Goal: Information Seeking & Learning: Learn about a topic

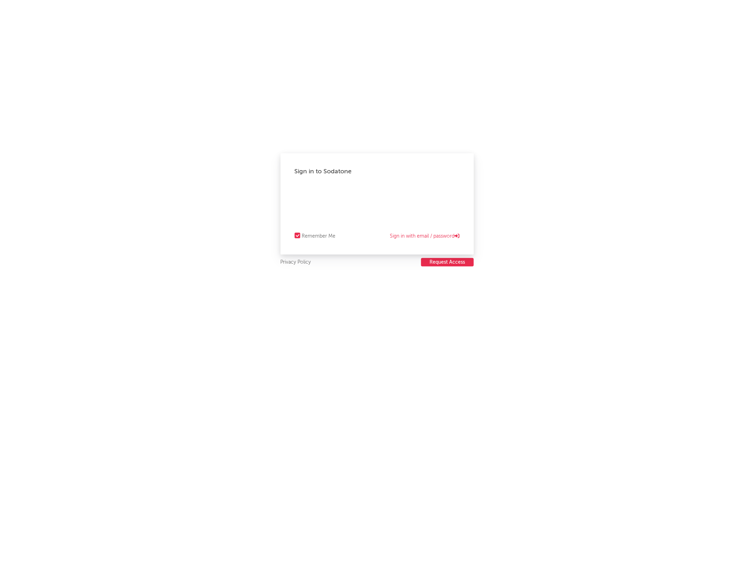
select select "recorded_music"
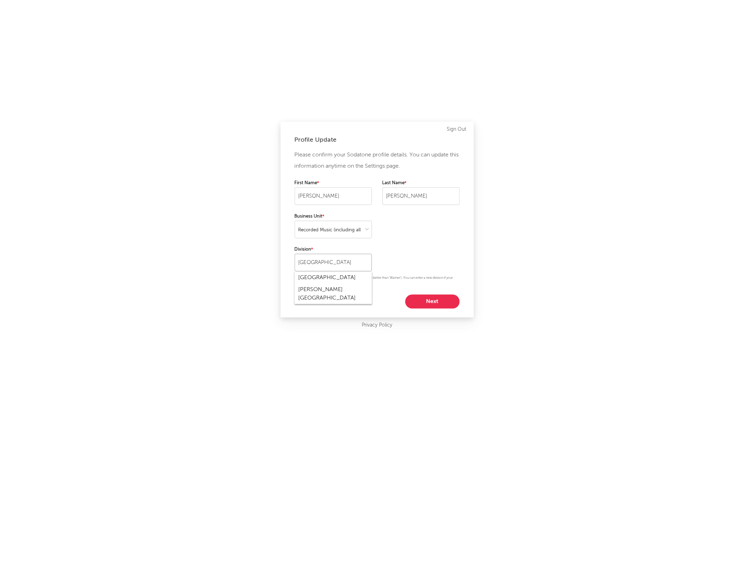
click at [337, 268] on input "[GEOGRAPHIC_DATA]" at bounding box center [333, 263] width 77 height 18
click at [431, 259] on div "Please confirm your Sodatone profile details. You can update this information a…" at bounding box center [377, 228] width 165 height 159
click at [354, 233] on select at bounding box center [333, 230] width 77 height 18
click at [437, 231] on div "Please confirm your Sodatone profile details. You can update this information a…" at bounding box center [377, 228] width 165 height 159
click at [430, 304] on button "Next" at bounding box center [432, 301] width 54 height 14
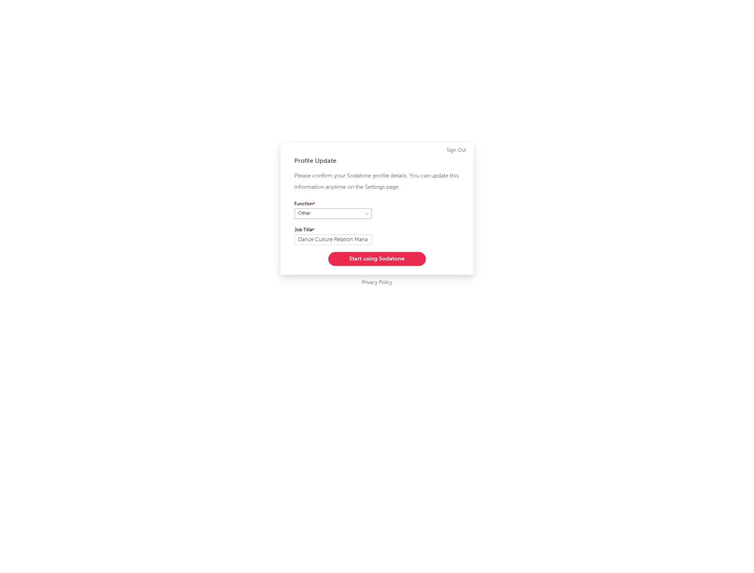
click at [330, 208] on select at bounding box center [333, 213] width 77 height 11
select select "marketing"
click at [295, 208] on select at bounding box center [333, 213] width 77 height 11
click at [208, 238] on div "Profile Update Please confirm your Sodatone profile details. You can update thi…" at bounding box center [377, 286] width 754 height 573
click at [420, 256] on button "Start using Sodatone" at bounding box center [377, 259] width 98 height 14
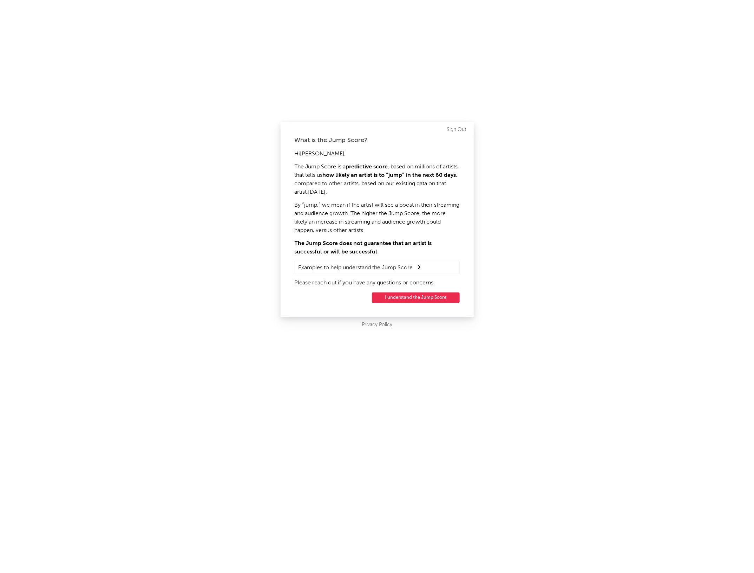
click at [429, 299] on button "I understand the Jump Score" at bounding box center [416, 297] width 88 height 11
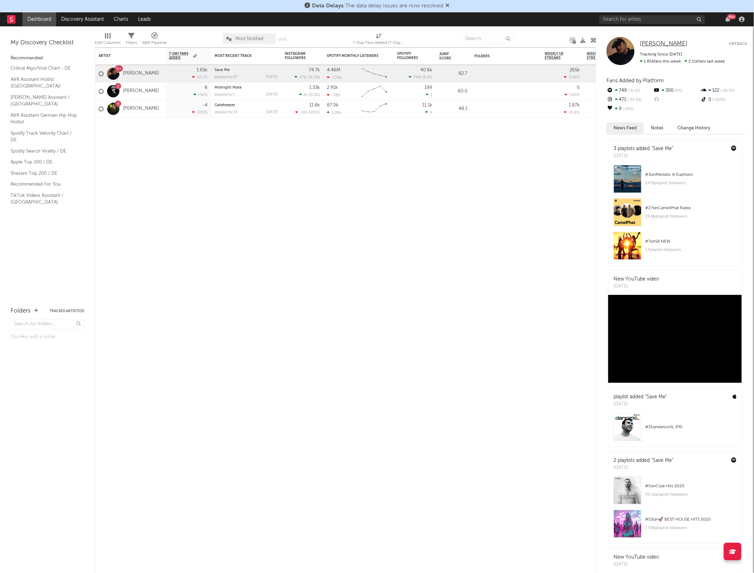
click at [653, 44] on span "Marten Lou" at bounding box center [663, 44] width 47 height 6
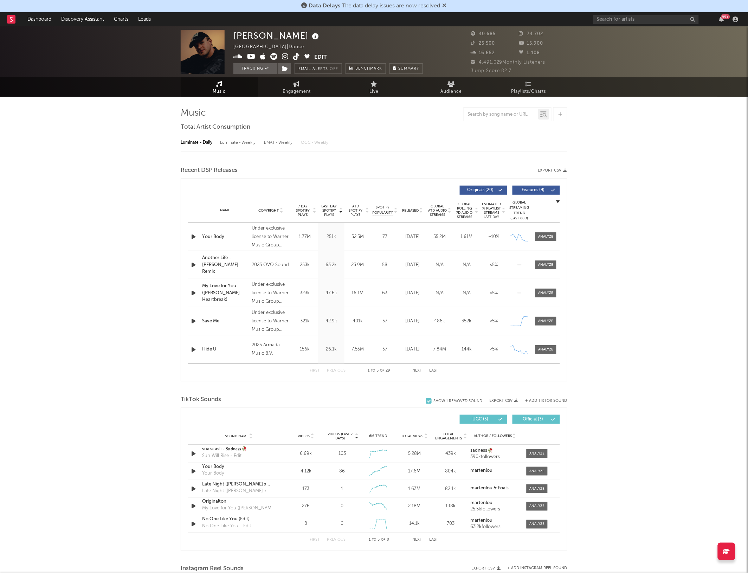
select select "6m"
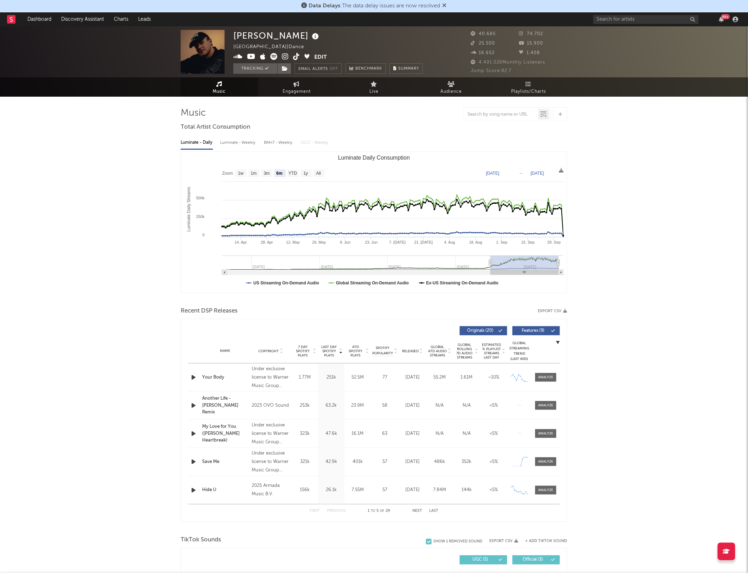
click at [215, 461] on div "Save Me" at bounding box center [225, 461] width 46 height 7
